Goal: Communication & Community: Share content

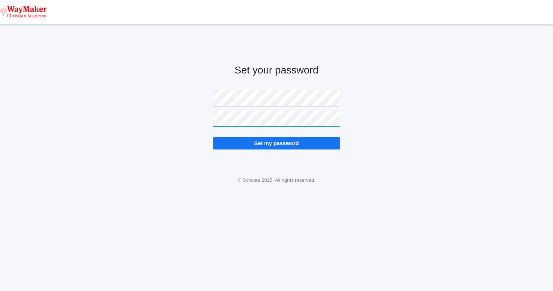
click at [213, 137] on input "Set my password" at bounding box center [276, 143] width 127 height 12
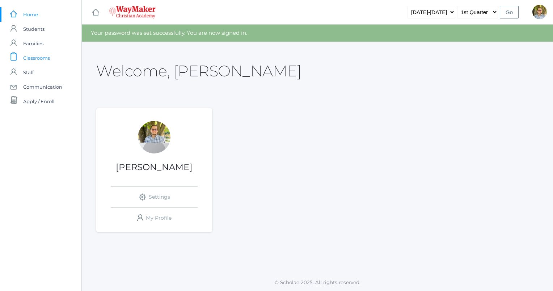
click at [39, 56] on span "Classrooms" at bounding box center [36, 58] width 27 height 14
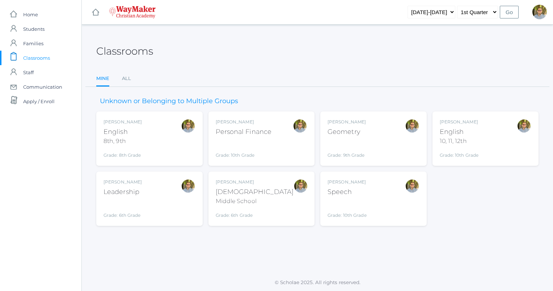
click at [478, 139] on div "10, 11, 12th" at bounding box center [459, 141] width 39 height 9
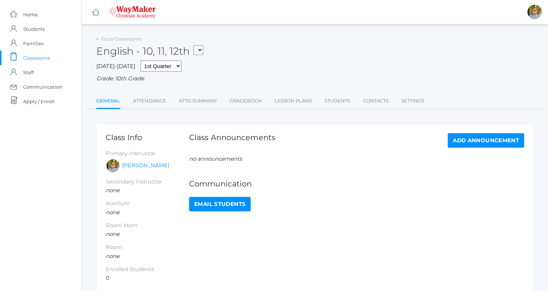
scroll to position [34, 0]
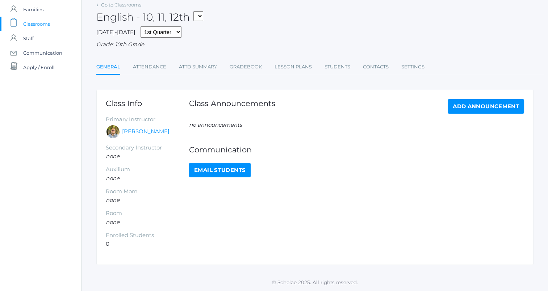
click at [209, 171] on link "Email Students" at bounding box center [220, 170] width 62 height 14
select select "2527"
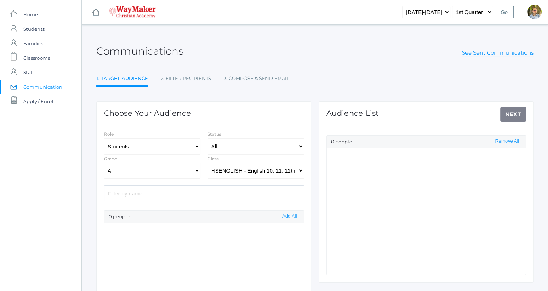
scroll to position [34, 0]
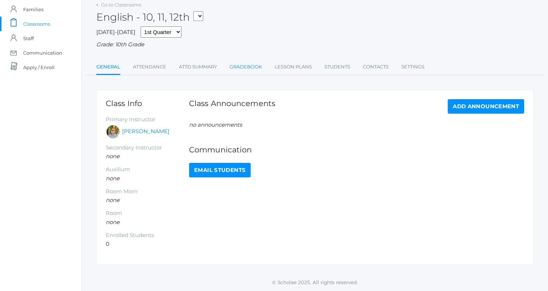
click at [258, 70] on link "Gradebook" at bounding box center [246, 67] width 32 height 14
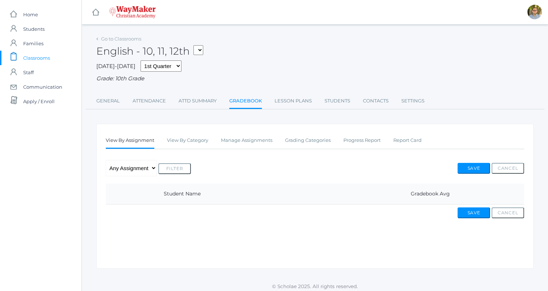
scroll to position [4, 0]
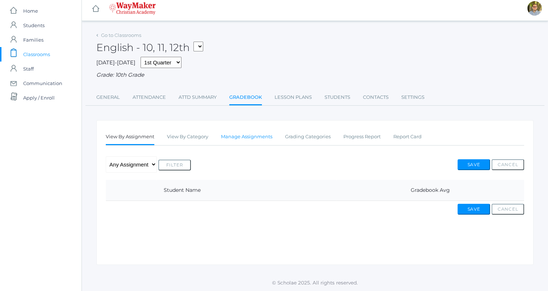
click at [258, 140] on link "Manage Assignments" at bounding box center [246, 137] width 51 height 14
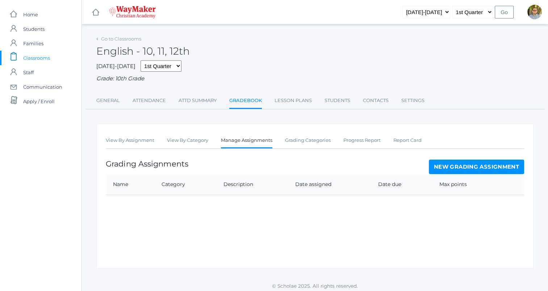
scroll to position [4, 0]
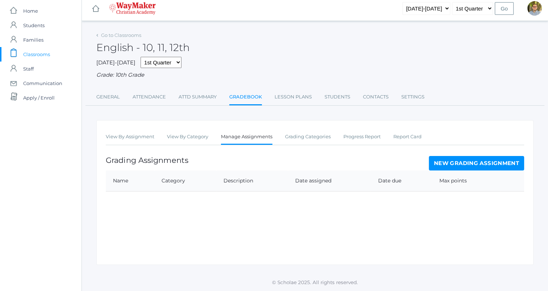
click at [450, 160] on link "New Grading Assignment" at bounding box center [476, 163] width 95 height 14
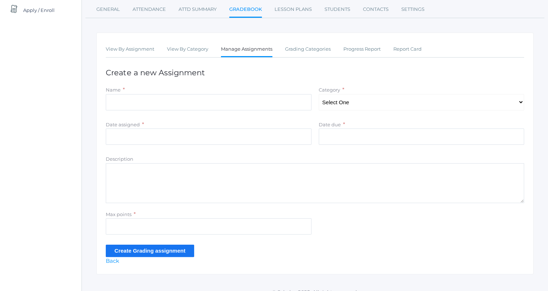
scroll to position [101, 0]
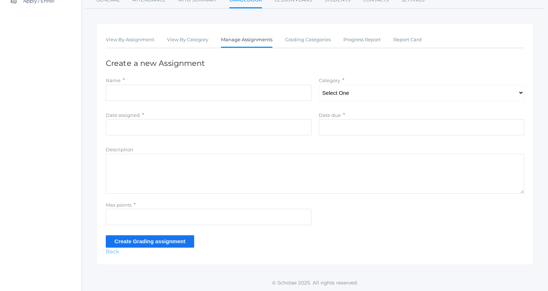
click at [116, 253] on link "Back" at bounding box center [112, 251] width 13 height 7
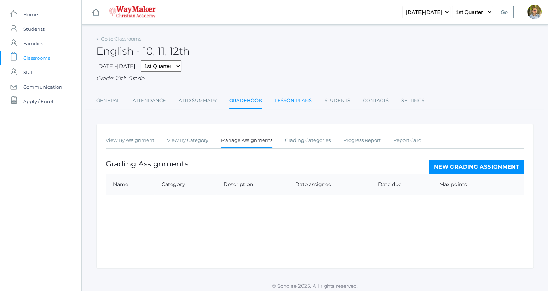
click at [287, 101] on link "Lesson Plans" at bounding box center [292, 100] width 37 height 14
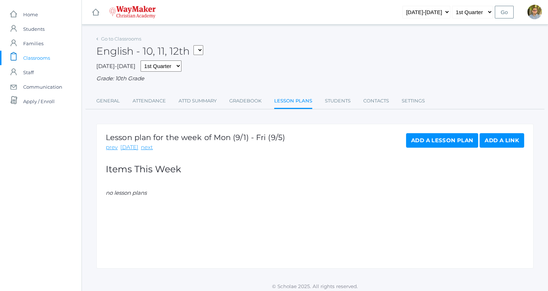
scroll to position [4, 0]
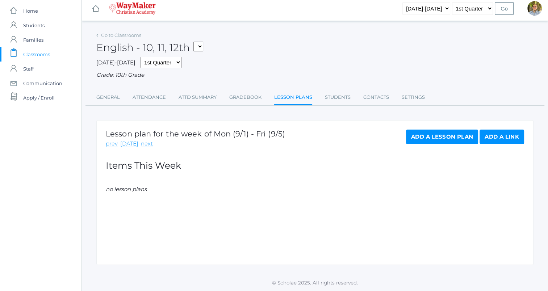
click at [421, 139] on link "Add a Lesson Plan" at bounding box center [442, 137] width 72 height 14
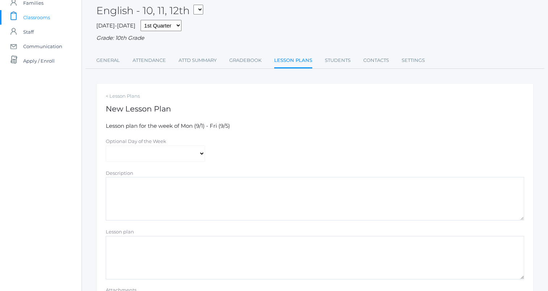
scroll to position [41, 0]
click at [197, 155] on select "Monday Tuesday Wednesday Thursday Friday" at bounding box center [155, 153] width 99 height 16
select select "2025-09-02"
click at [106, 145] on select "Monday Tuesday Wednesday Thursday Friday" at bounding box center [155, 153] width 99 height 16
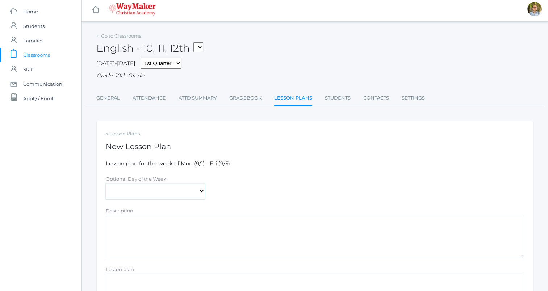
scroll to position [0, 0]
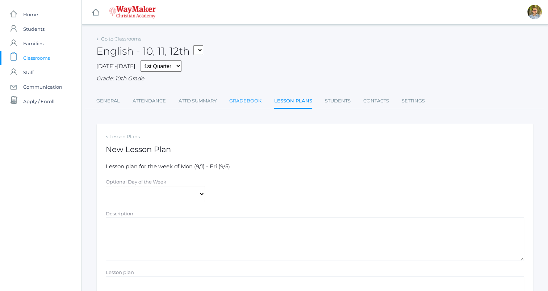
click at [254, 103] on link "Gradebook" at bounding box center [245, 101] width 32 height 14
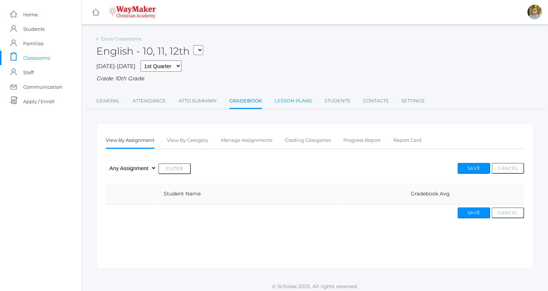
click at [287, 99] on link "Lesson Plans" at bounding box center [292, 101] width 37 height 14
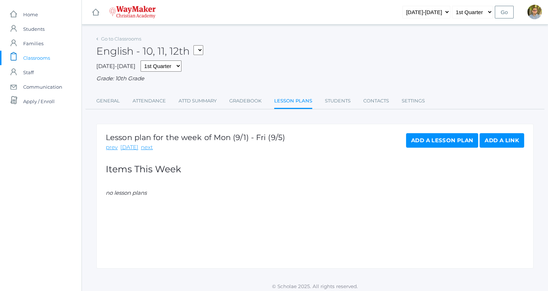
scroll to position [4, 0]
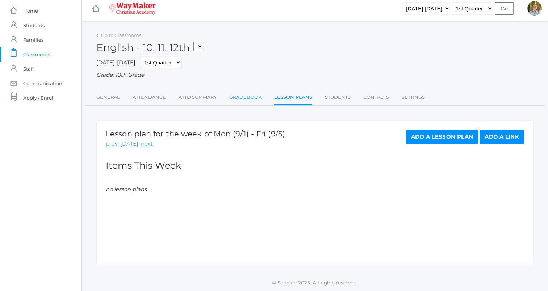
click at [258, 98] on link "Gradebook" at bounding box center [245, 97] width 32 height 14
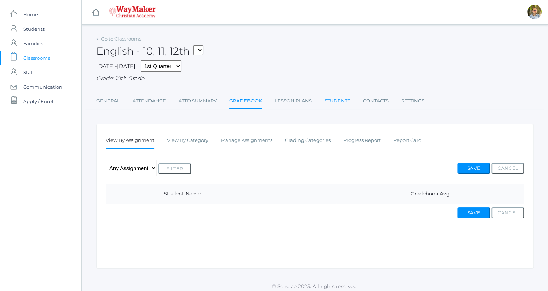
click at [332, 101] on link "Students" at bounding box center [337, 101] width 26 height 14
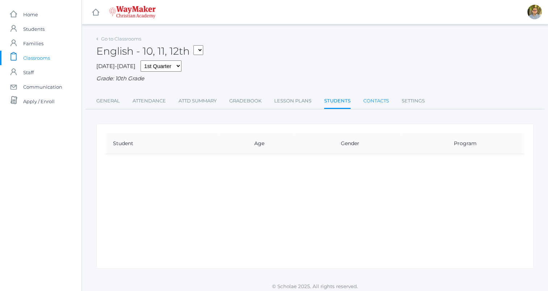
click at [371, 101] on link "Contacts" at bounding box center [376, 101] width 26 height 14
click at [405, 100] on link "Settings" at bounding box center [413, 101] width 23 height 14
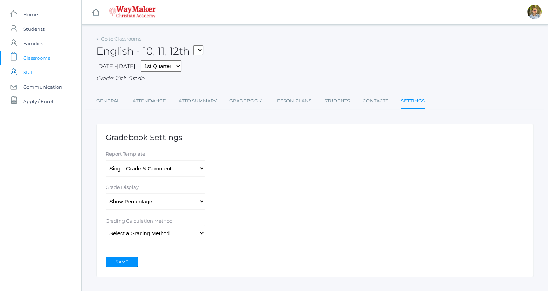
click at [39, 72] on link "icons/user/plain Created with Sketch. Staff" at bounding box center [40, 72] width 81 height 14
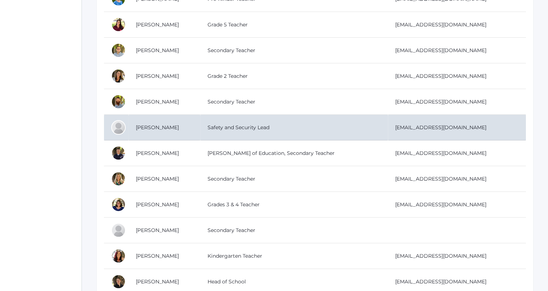
scroll to position [180, 0]
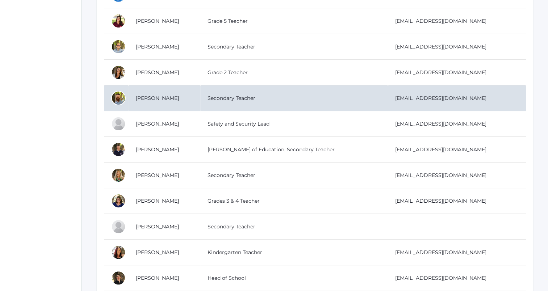
click at [401, 96] on td "mhjelm@waymakerchristian.com" at bounding box center [457, 98] width 138 height 26
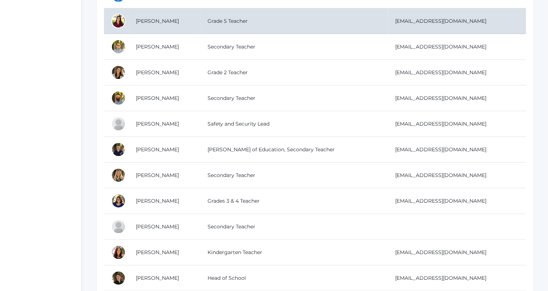
click at [184, 23] on td "Benzinger, Elizabeth" at bounding box center [165, 21] width 72 height 26
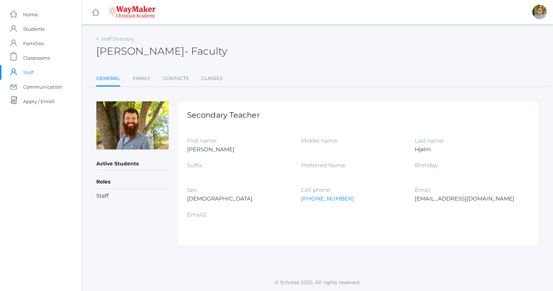
click at [155, 77] on ul "General Family Contacts Classes" at bounding box center [317, 79] width 442 height 16
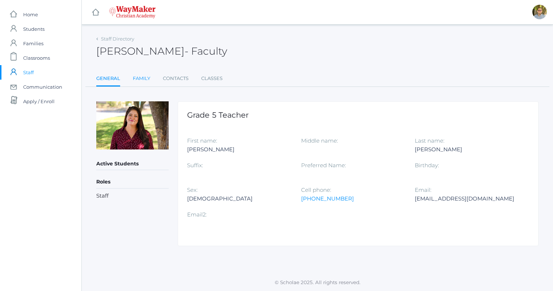
click at [146, 82] on link "Family" at bounding box center [141, 78] width 17 height 14
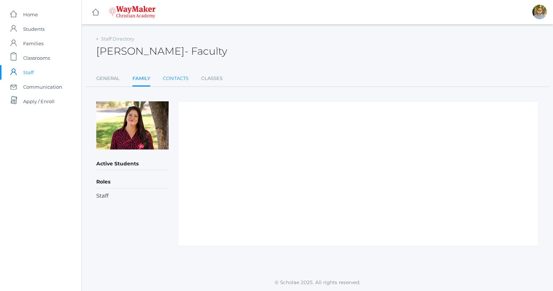
click at [172, 79] on link "Contacts" at bounding box center [176, 78] width 26 height 14
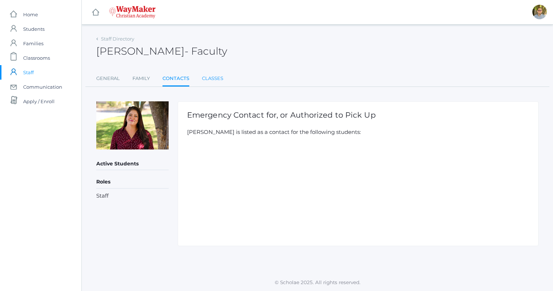
click at [218, 73] on link "Classes" at bounding box center [212, 78] width 21 height 14
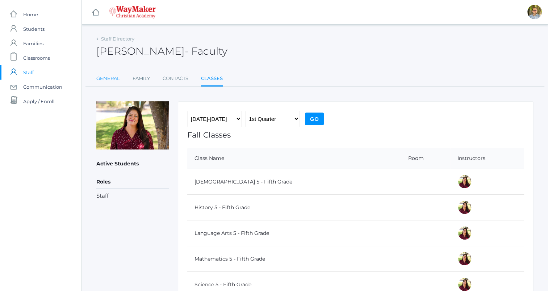
click at [109, 81] on link "General" at bounding box center [108, 78] width 24 height 14
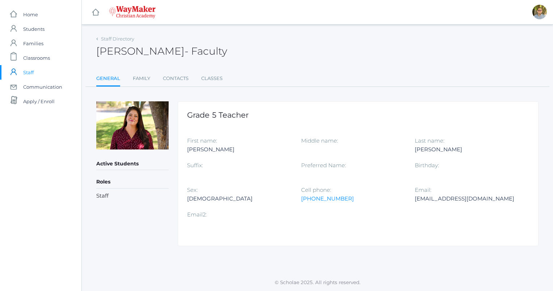
click at [41, 72] on link "icons/user/plain Created with Sketch. Staff" at bounding box center [40, 72] width 81 height 14
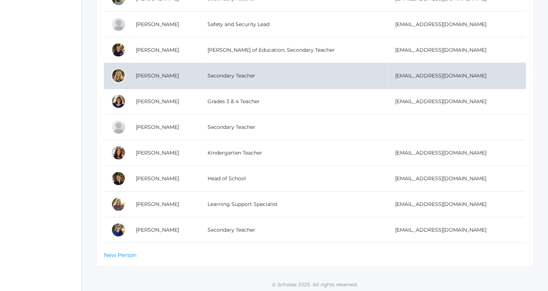
scroll to position [285, 0]
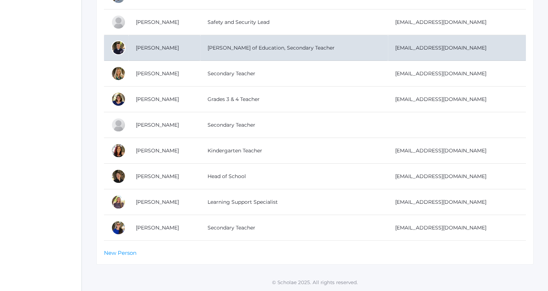
click at [186, 39] on td "Lepage, Richard" at bounding box center [165, 48] width 72 height 26
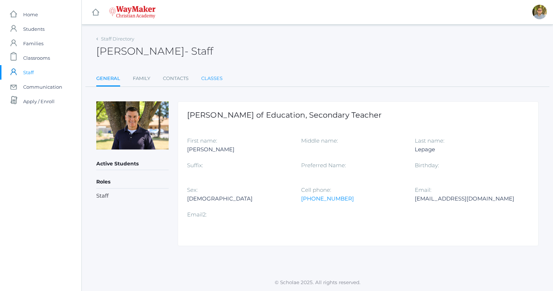
click at [204, 79] on link "Classes" at bounding box center [211, 78] width 21 height 14
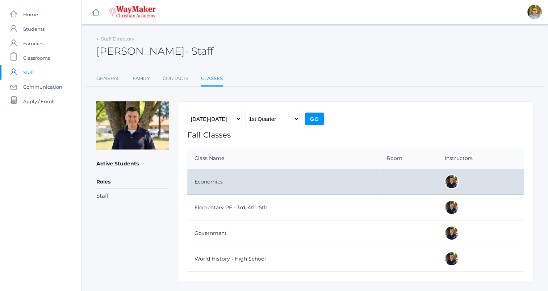
scroll to position [16, 0]
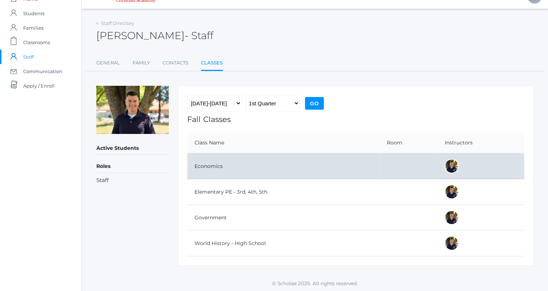
click at [252, 166] on td "Economics" at bounding box center [283, 166] width 192 height 26
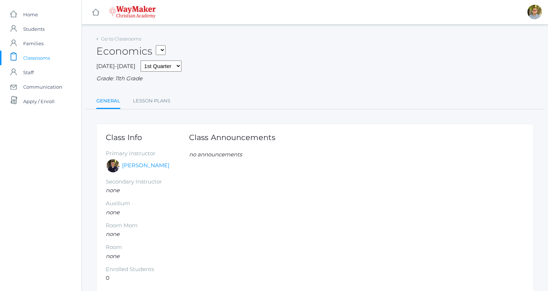
scroll to position [34, 0]
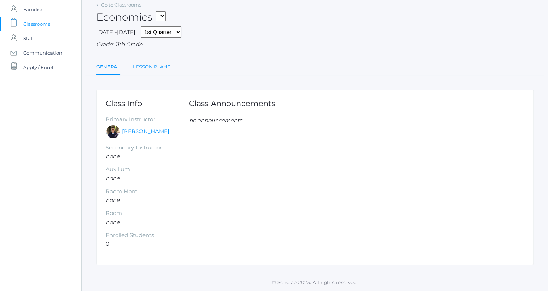
click at [163, 69] on link "Lesson Plans" at bounding box center [151, 67] width 37 height 14
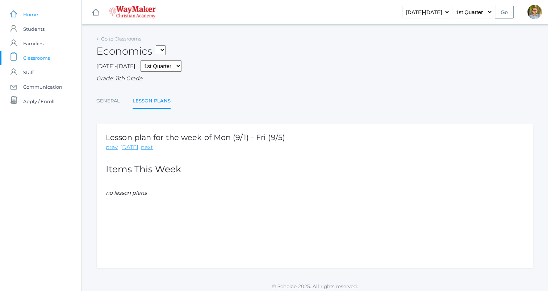
click at [38, 17] on span "Home" at bounding box center [30, 14] width 15 height 14
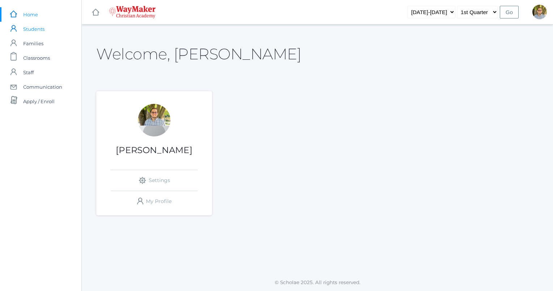
click at [35, 28] on span "Students" at bounding box center [33, 29] width 21 height 14
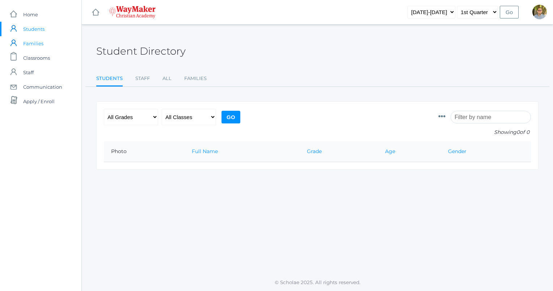
click at [49, 43] on link "icons/user/plain Created with Sketch. Families" at bounding box center [40, 43] width 81 height 14
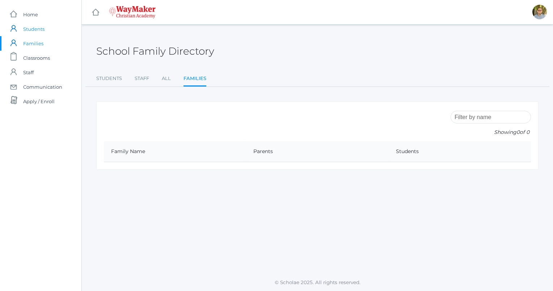
click at [43, 27] on span "Students" at bounding box center [33, 29] width 21 height 14
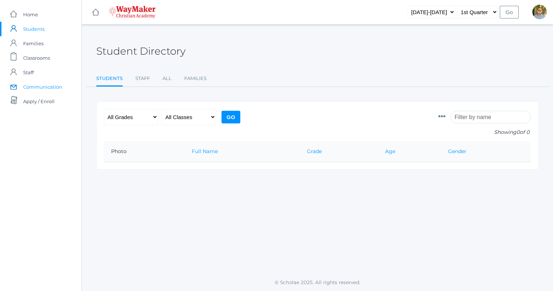
click at [41, 89] on span "Communication" at bounding box center [42, 87] width 39 height 14
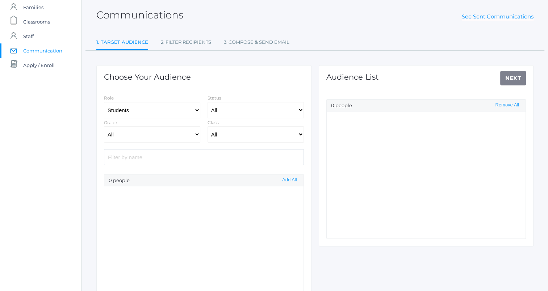
scroll to position [37, 0]
click at [193, 111] on select "Students Staff" at bounding box center [152, 109] width 96 height 16
select select "1"
click at [104, 101] on select "Students Staff" at bounding box center [152, 109] width 96 height 16
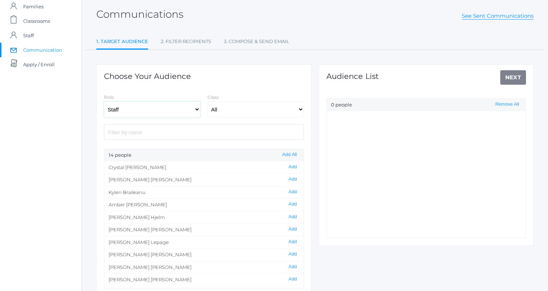
scroll to position [45, 0]
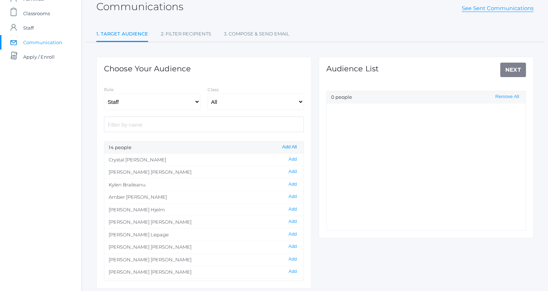
click at [290, 146] on button "Add All" at bounding box center [289, 147] width 19 height 6
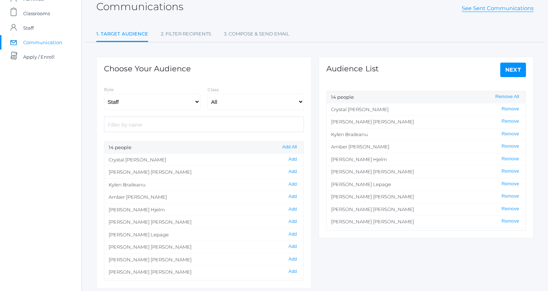
scroll to position [74, 0]
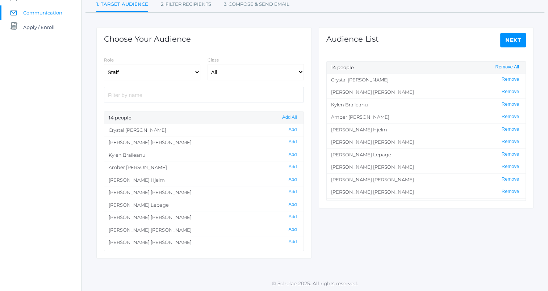
click at [514, 64] on button "Remove All" at bounding box center [507, 67] width 28 height 6
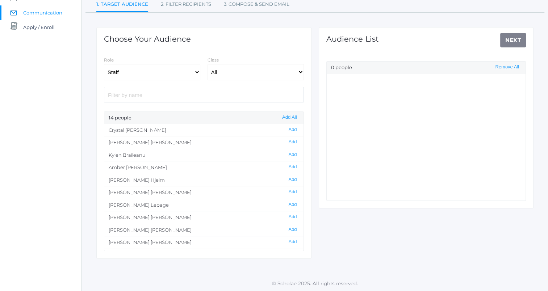
scroll to position [46, 0]
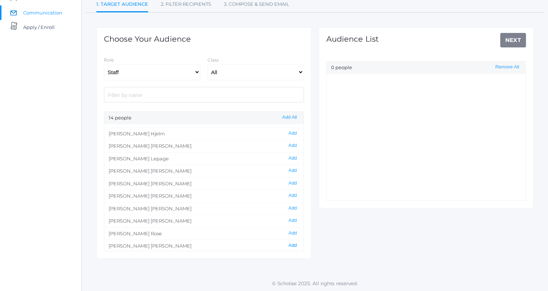
click at [286, 244] on button "Add" at bounding box center [292, 246] width 13 height 6
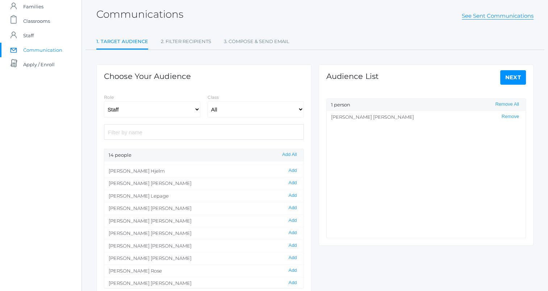
scroll to position [74, 0]
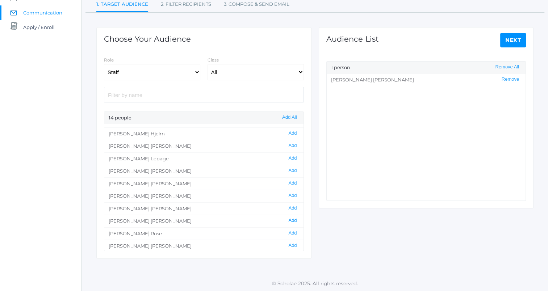
click at [286, 218] on button "Add" at bounding box center [292, 221] width 13 height 6
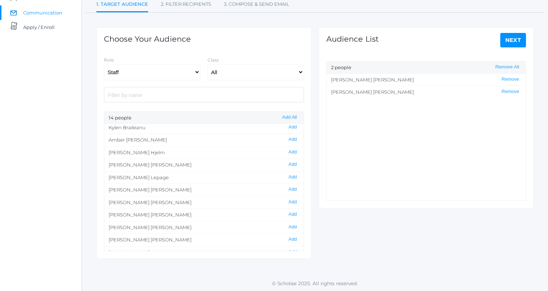
scroll to position [0, 0]
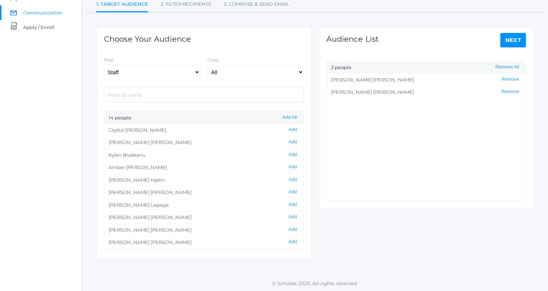
click at [513, 34] on link "Next" at bounding box center [513, 40] width 26 height 14
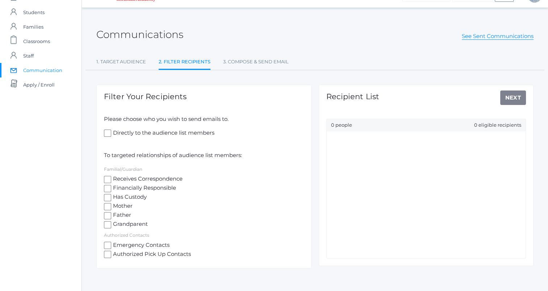
scroll to position [27, 0]
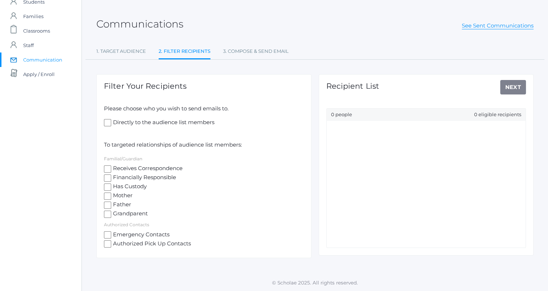
click at [130, 121] on span "Directly to the audience list members" at bounding box center [162, 122] width 103 height 9
click at [111, 121] on input "Directly to the audience list members" at bounding box center [107, 122] width 7 height 7
checkbox input "true"
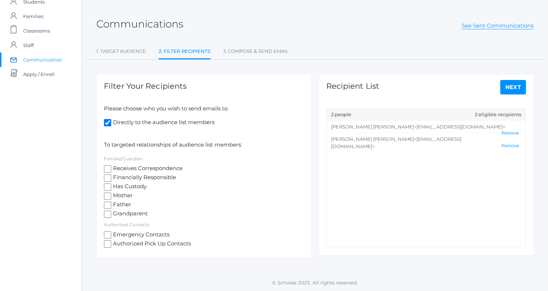
click at [520, 87] on link "Next" at bounding box center [513, 87] width 26 height 14
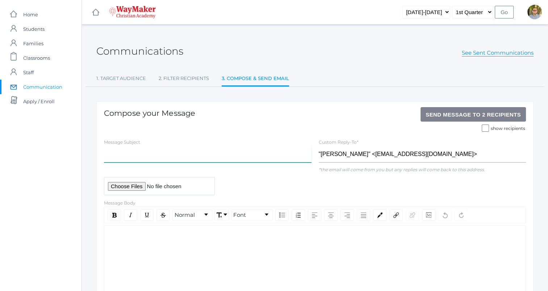
click at [192, 159] on input "text" at bounding box center [207, 154] width 207 height 16
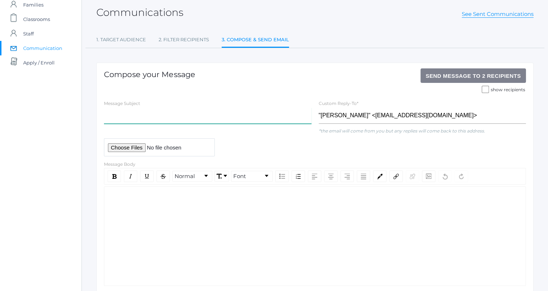
scroll to position [43, 0]
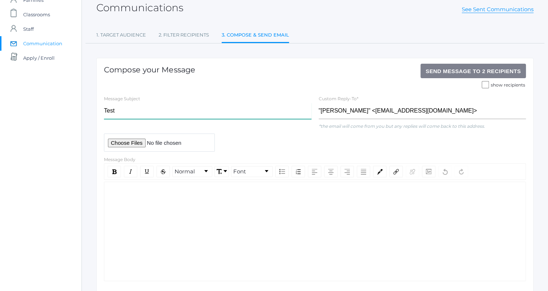
type input "Test"
click at [269, 194] on div "rdw-editor" at bounding box center [315, 193] width 410 height 8
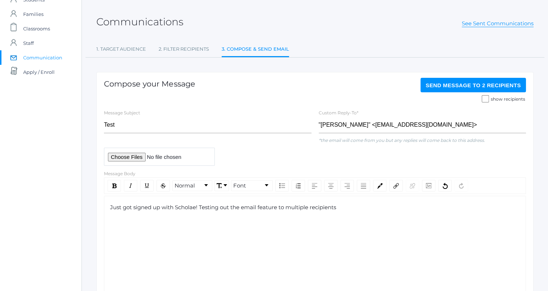
scroll to position [29, 0]
click at [487, 98] on input "show recipients" at bounding box center [484, 99] width 7 height 7
checkbox input "true"
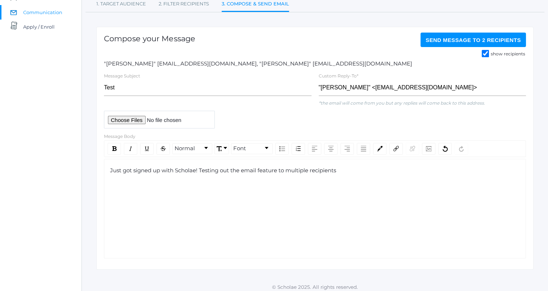
scroll to position [78, 0]
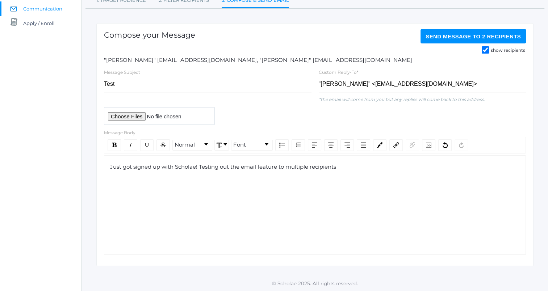
click at [354, 178] on div "Just got signed up with Scholae! Testing out the email feature to multiple reci…" at bounding box center [315, 205] width 422 height 100
click at [453, 33] on span "Send Message to 2 recipients" at bounding box center [472, 36] width 95 height 6
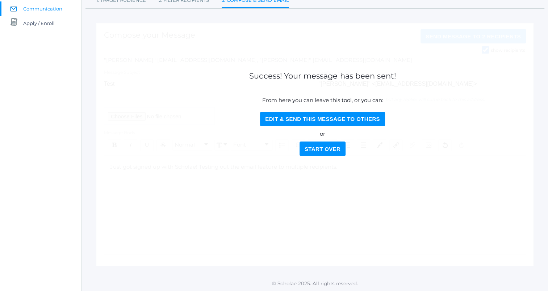
click at [320, 146] on button "Start Over" at bounding box center [322, 149] width 46 height 14
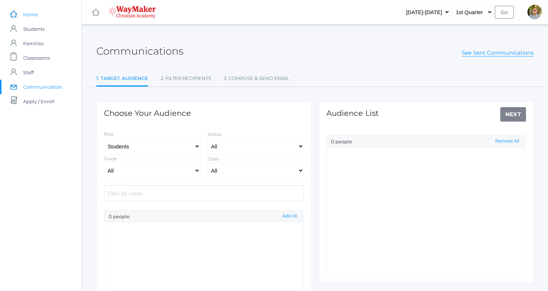
click at [33, 14] on span "Home" at bounding box center [30, 14] width 15 height 14
